Goal: Information Seeking & Learning: Check status

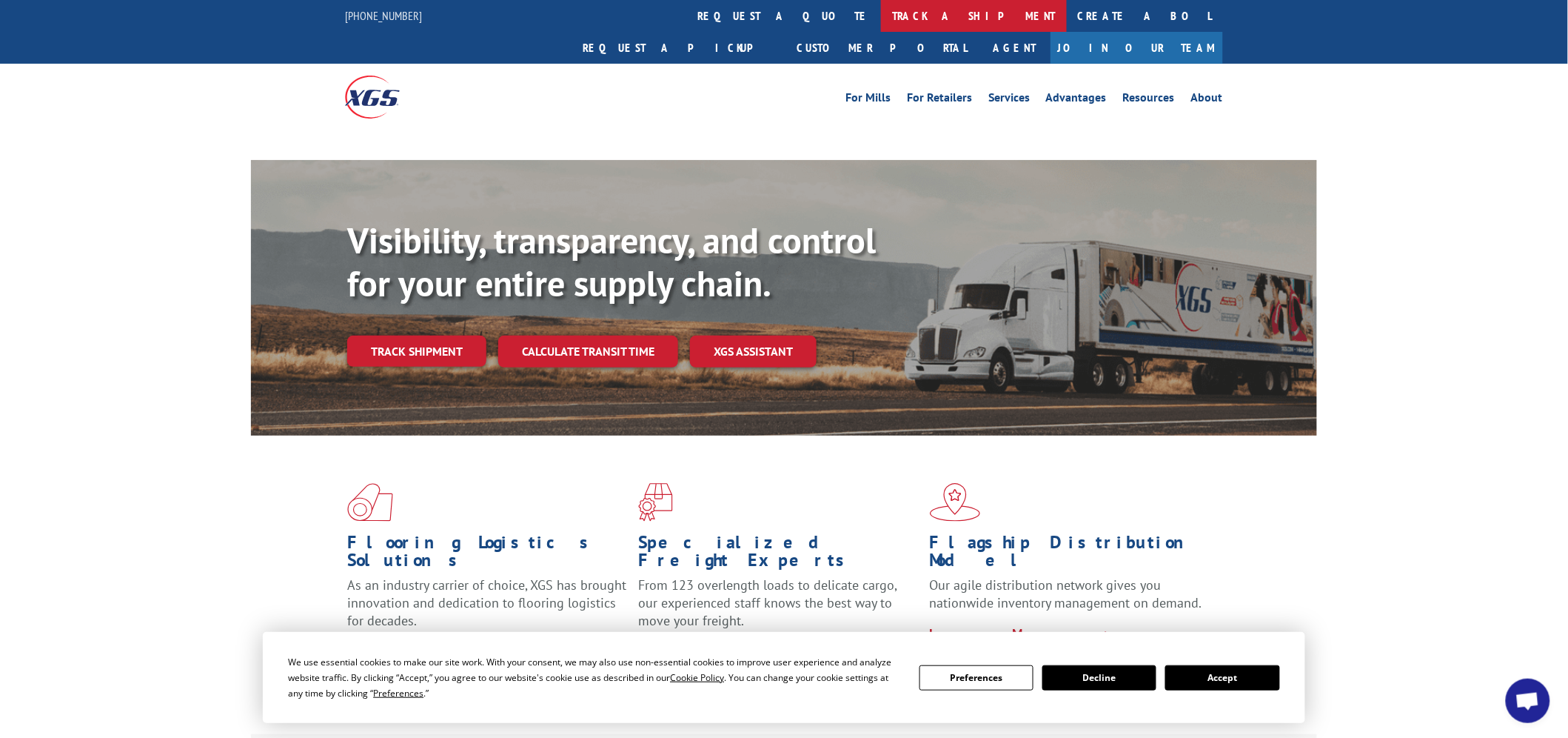
click at [881, 16] on link "track a shipment" at bounding box center [973, 16] width 185 height 32
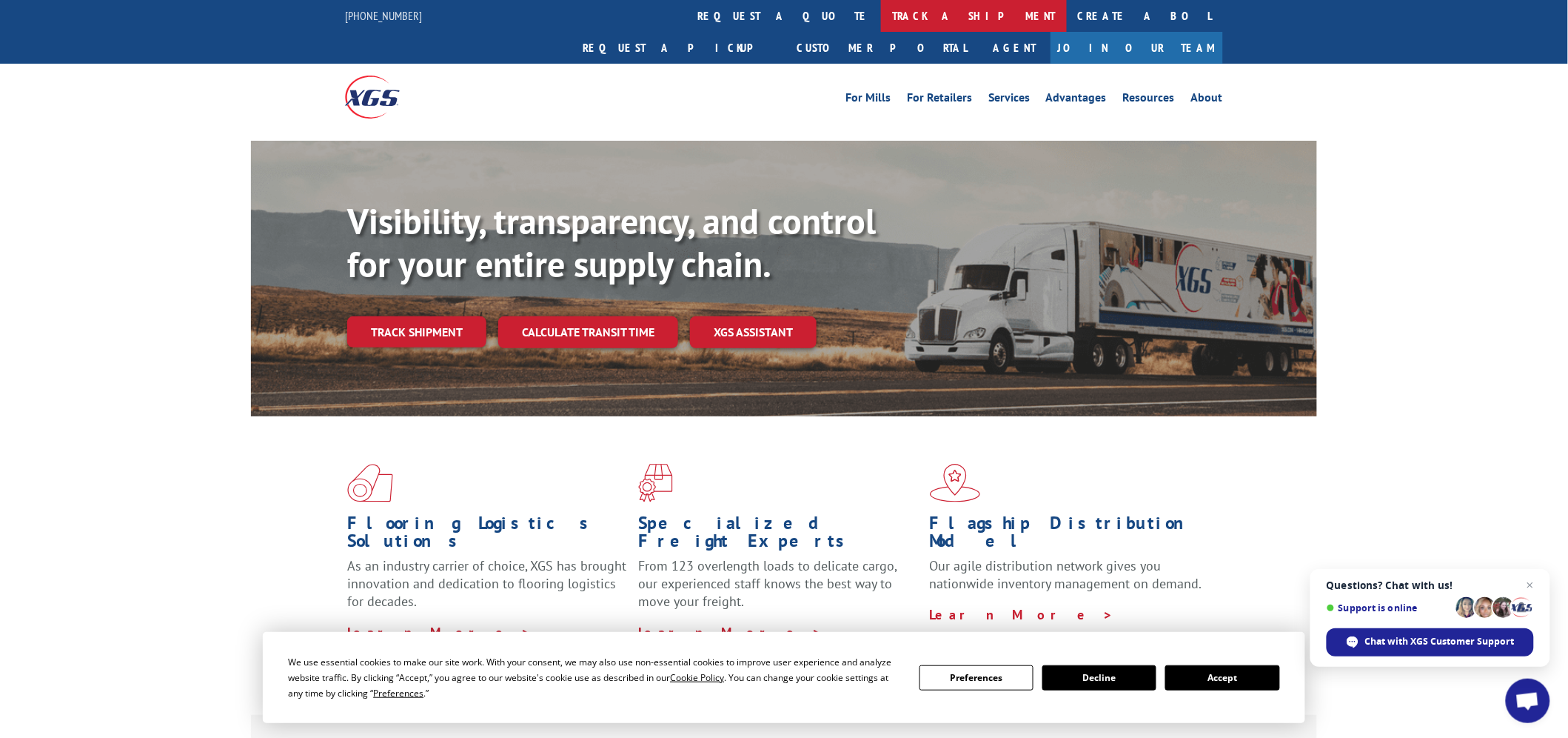
click at [881, 20] on link "track a shipment" at bounding box center [973, 16] width 185 height 32
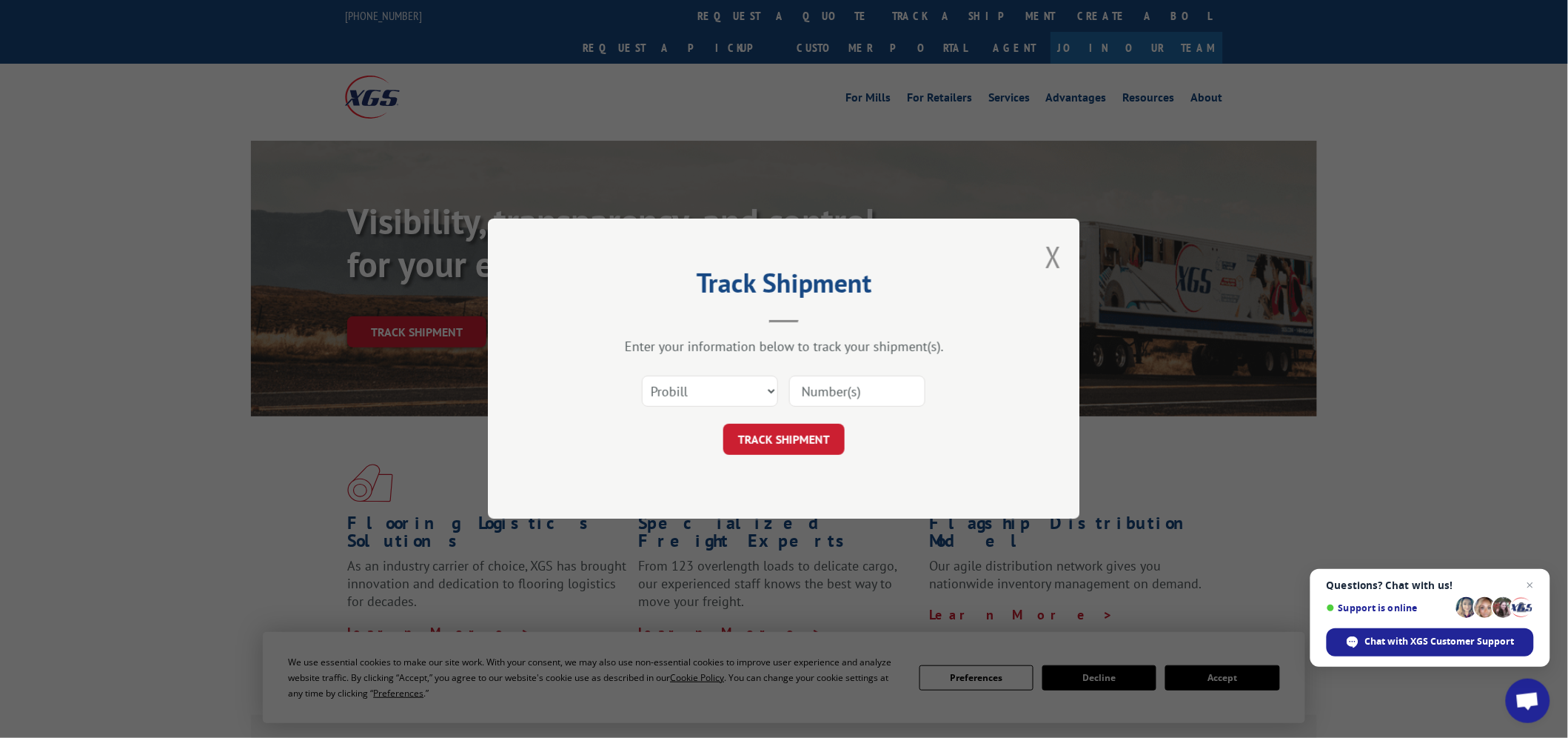
click at [868, 397] on input at bounding box center [857, 392] width 136 height 32
paste input "17472154"
type input "17472154"
click at [801, 443] on button "TRACK SHIPMENT" at bounding box center [784, 440] width 121 height 32
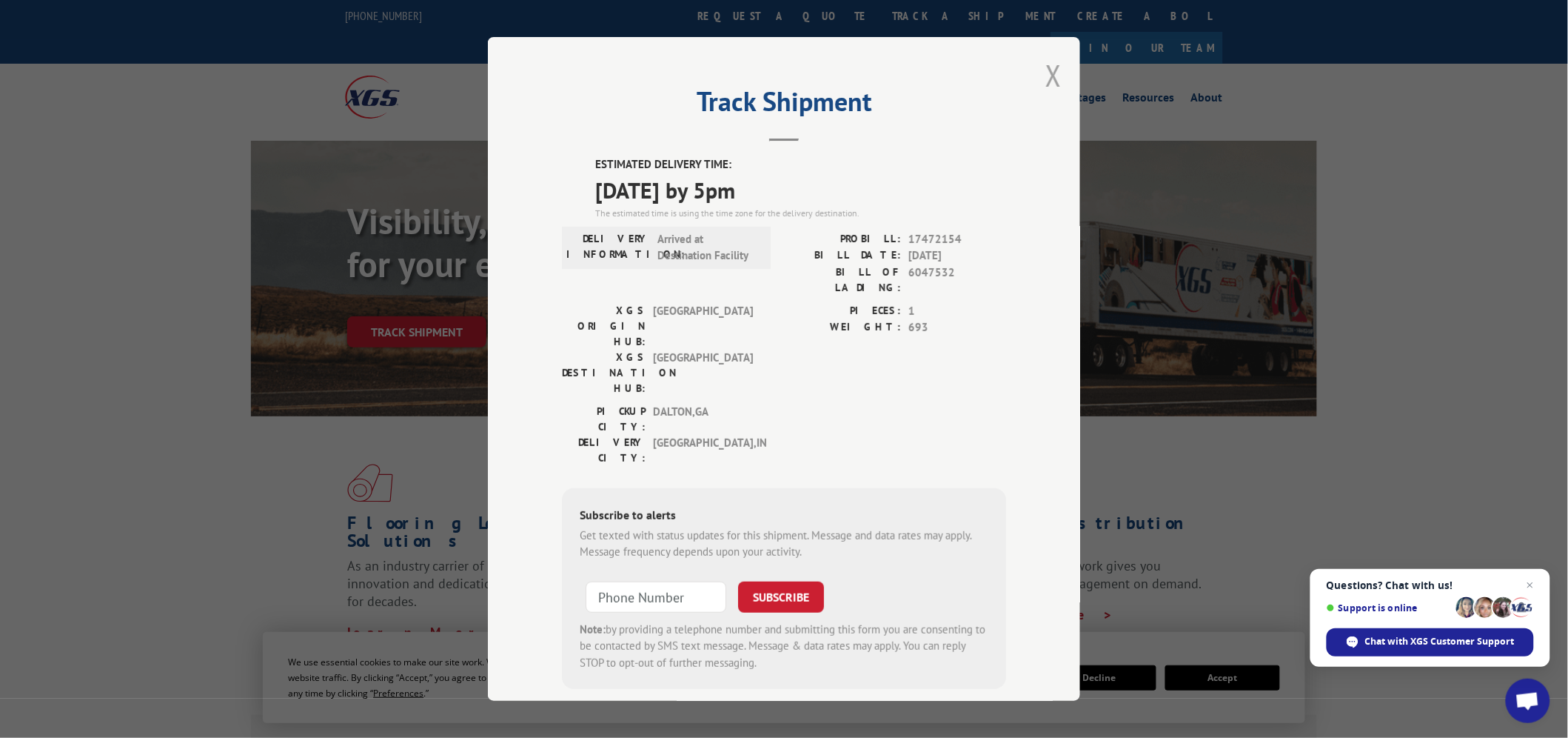
click at [1045, 71] on button "Close modal" at bounding box center [1053, 75] width 17 height 39
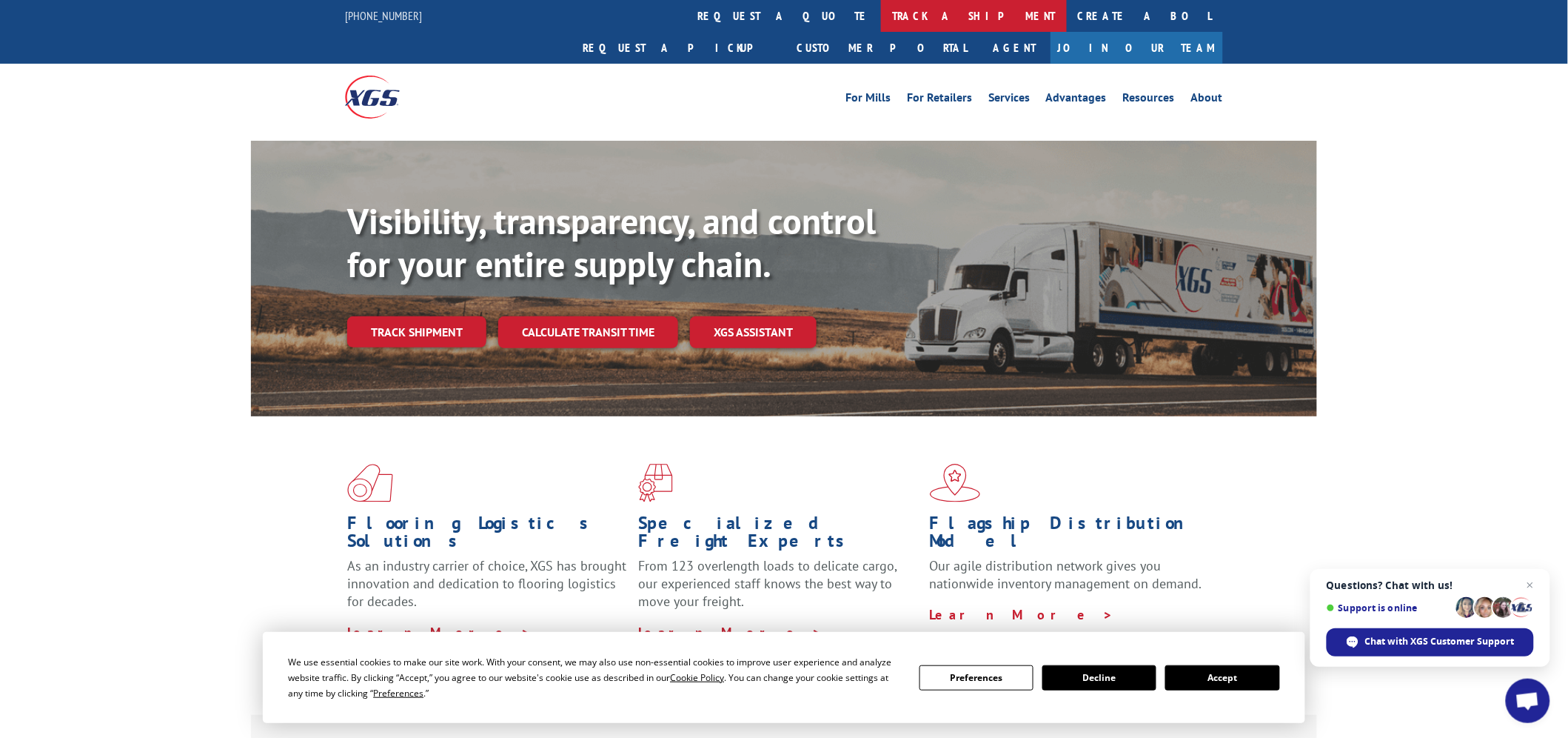
click at [881, 17] on link "track a shipment" at bounding box center [973, 16] width 185 height 32
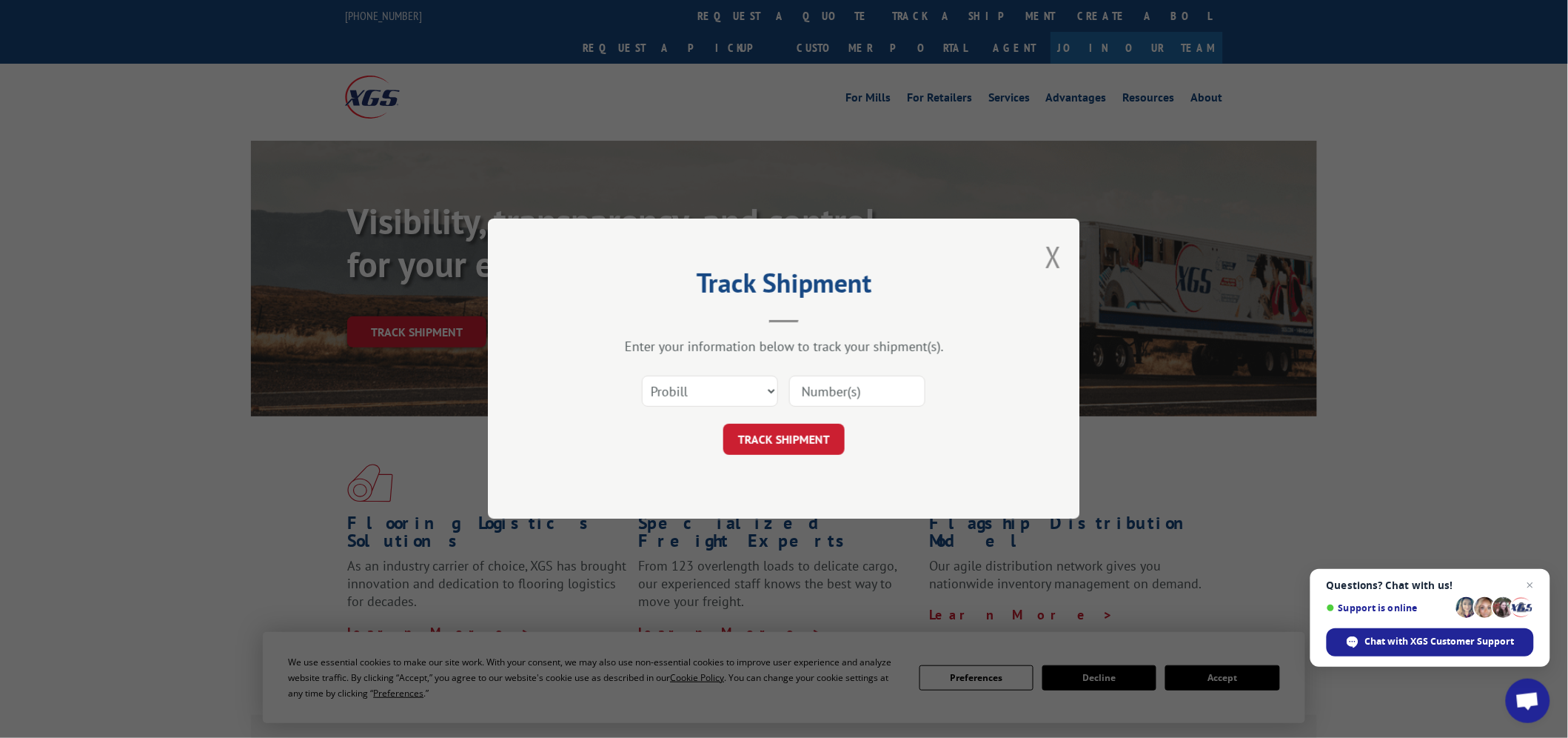
click at [841, 391] on input at bounding box center [857, 392] width 136 height 32
paste input "17260150"
type input "17260150"
click at [789, 449] on button "TRACK SHIPMENT" at bounding box center [784, 440] width 121 height 32
